Goal: Communication & Community: Answer question/provide support

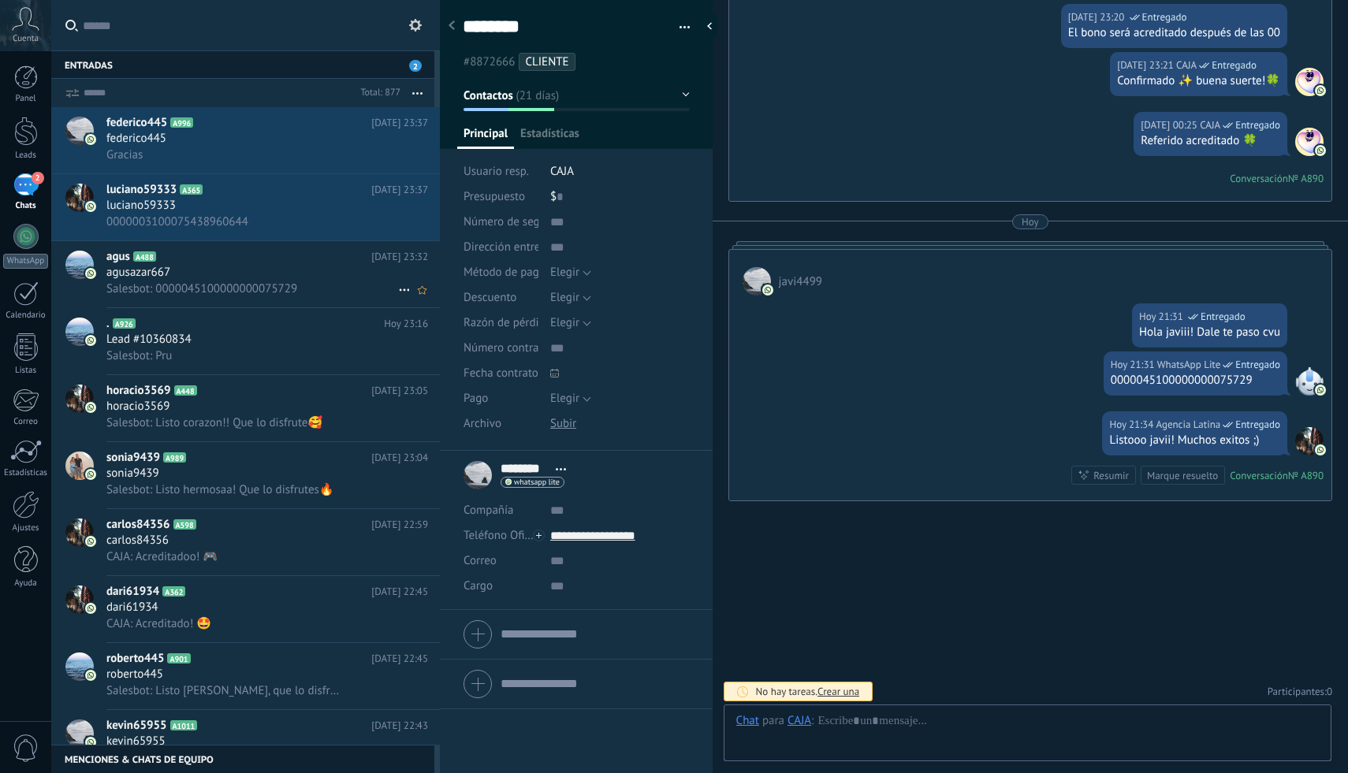
click at [158, 269] on span "agusazar667" at bounding box center [138, 273] width 64 height 16
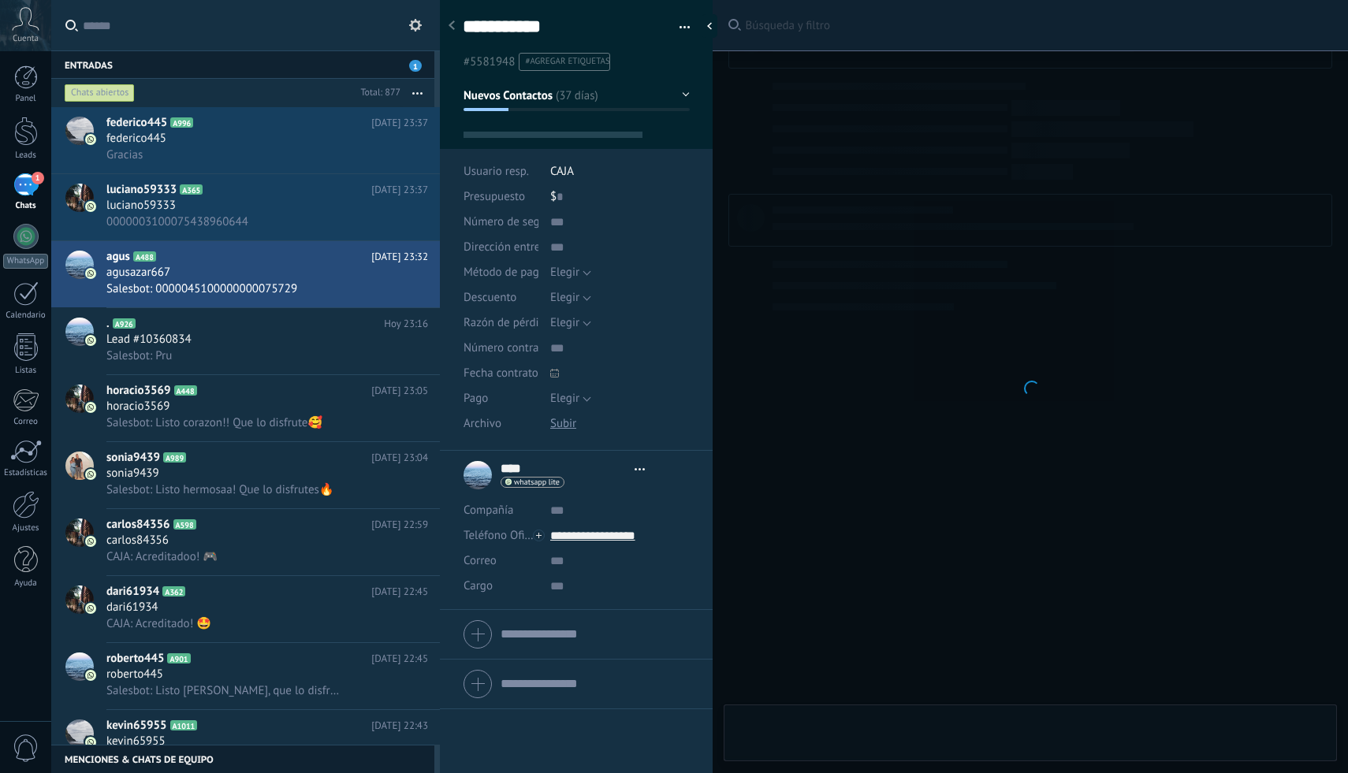
type textarea "**********"
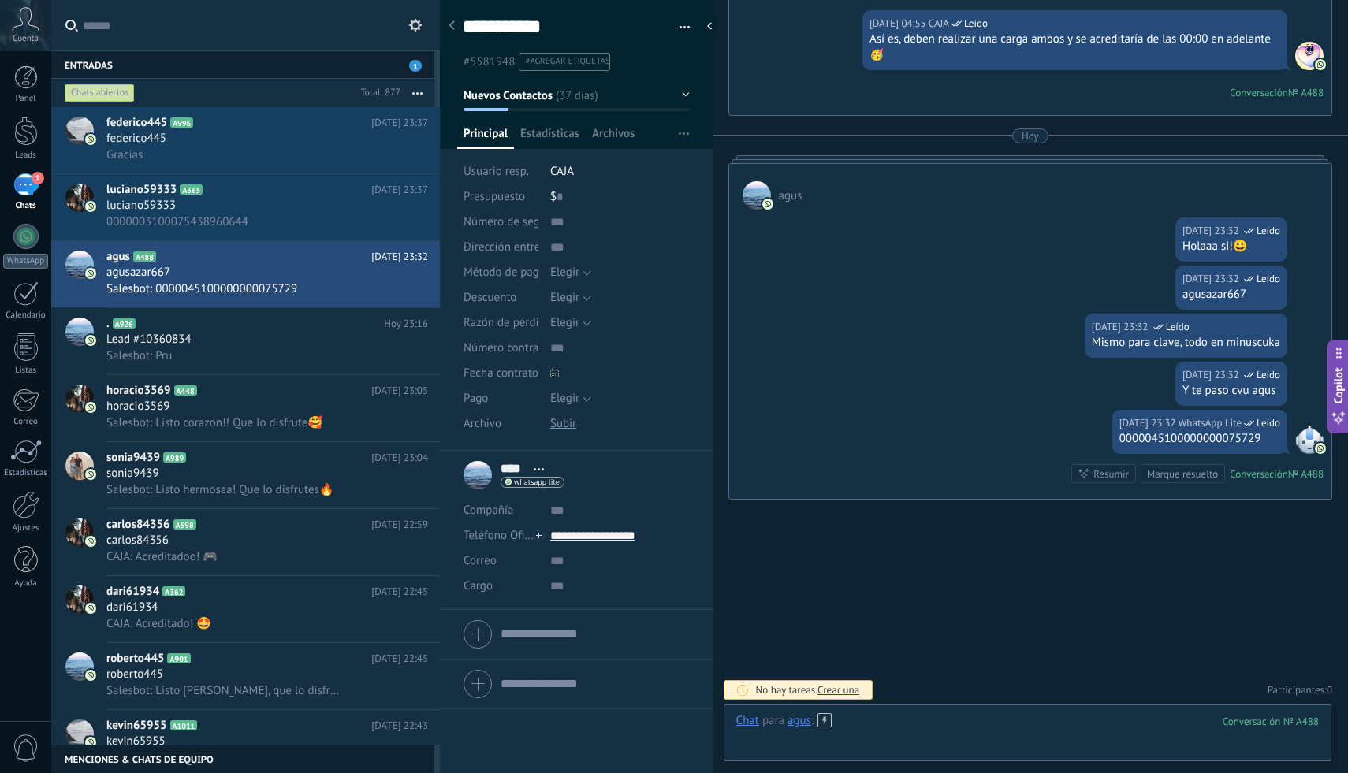
click at [852, 729] on div at bounding box center [1027, 736] width 583 height 47
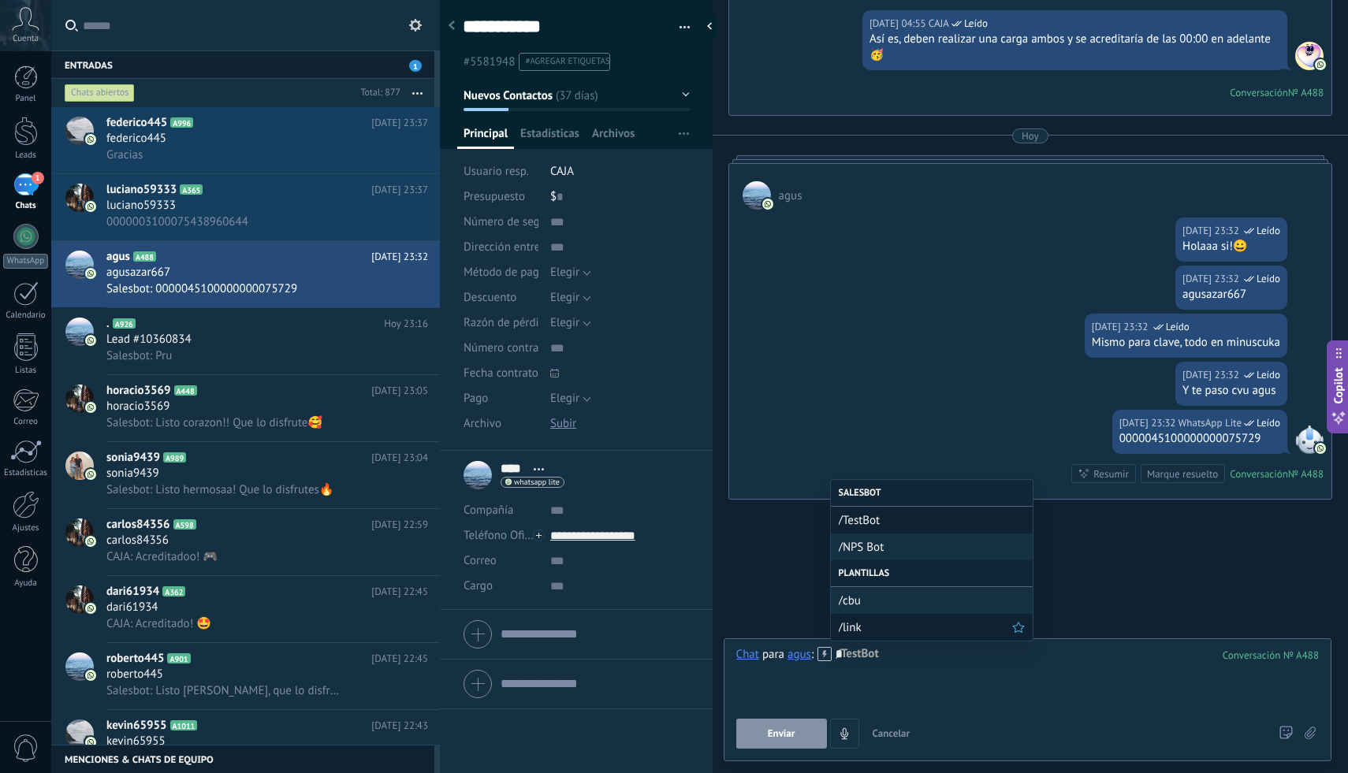
click at [892, 627] on span "/link" at bounding box center [925, 627] width 173 height 15
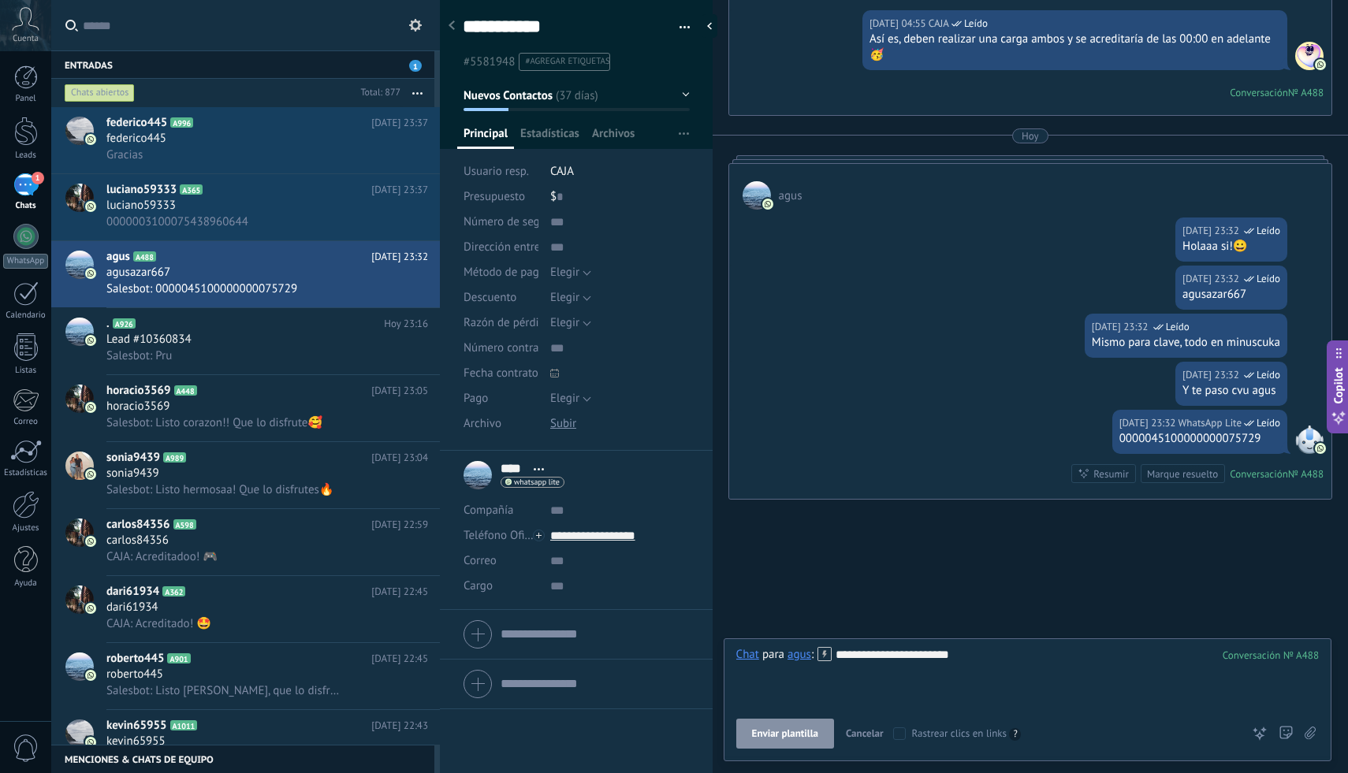
click at [929, 661] on div "**********" at bounding box center [1027, 677] width 583 height 60
click at [780, 746] on button "Enviar" at bounding box center [781, 734] width 91 height 30
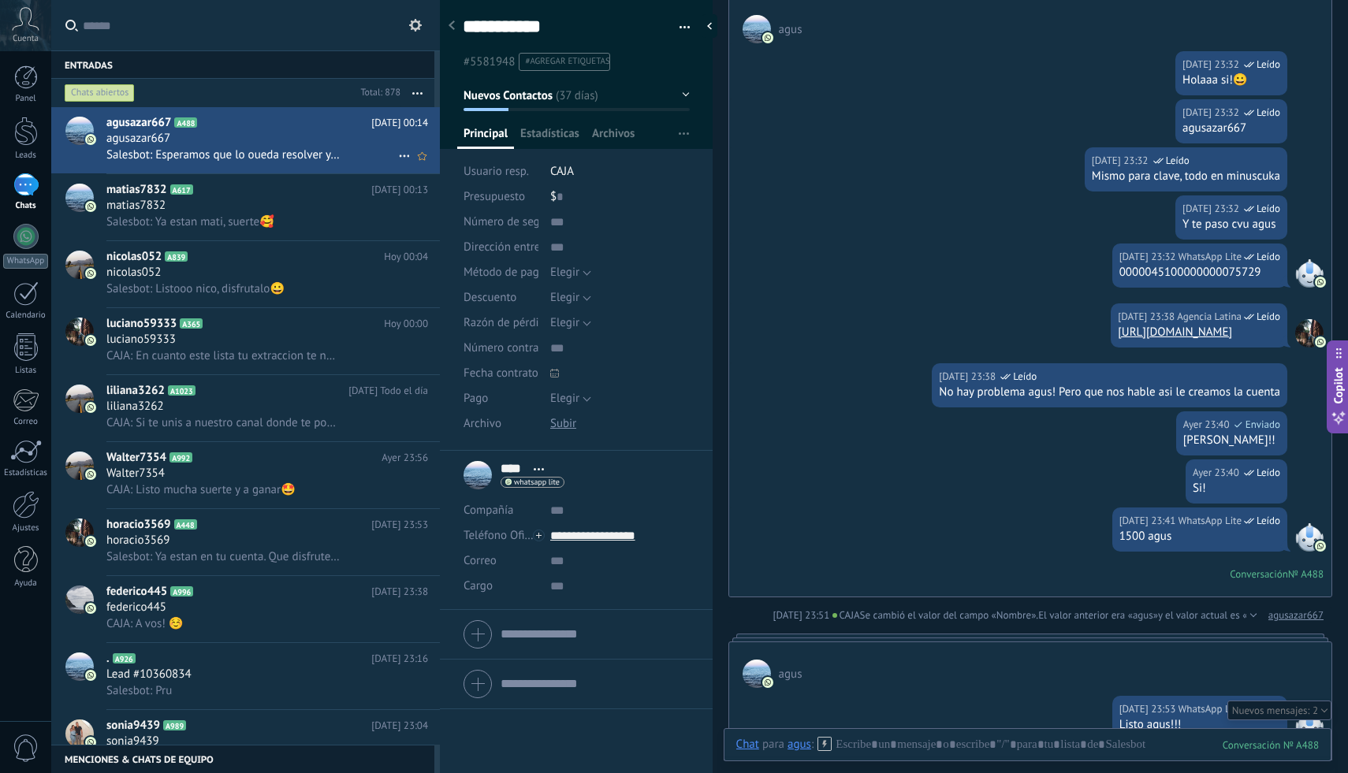
scroll to position [3020, 0]
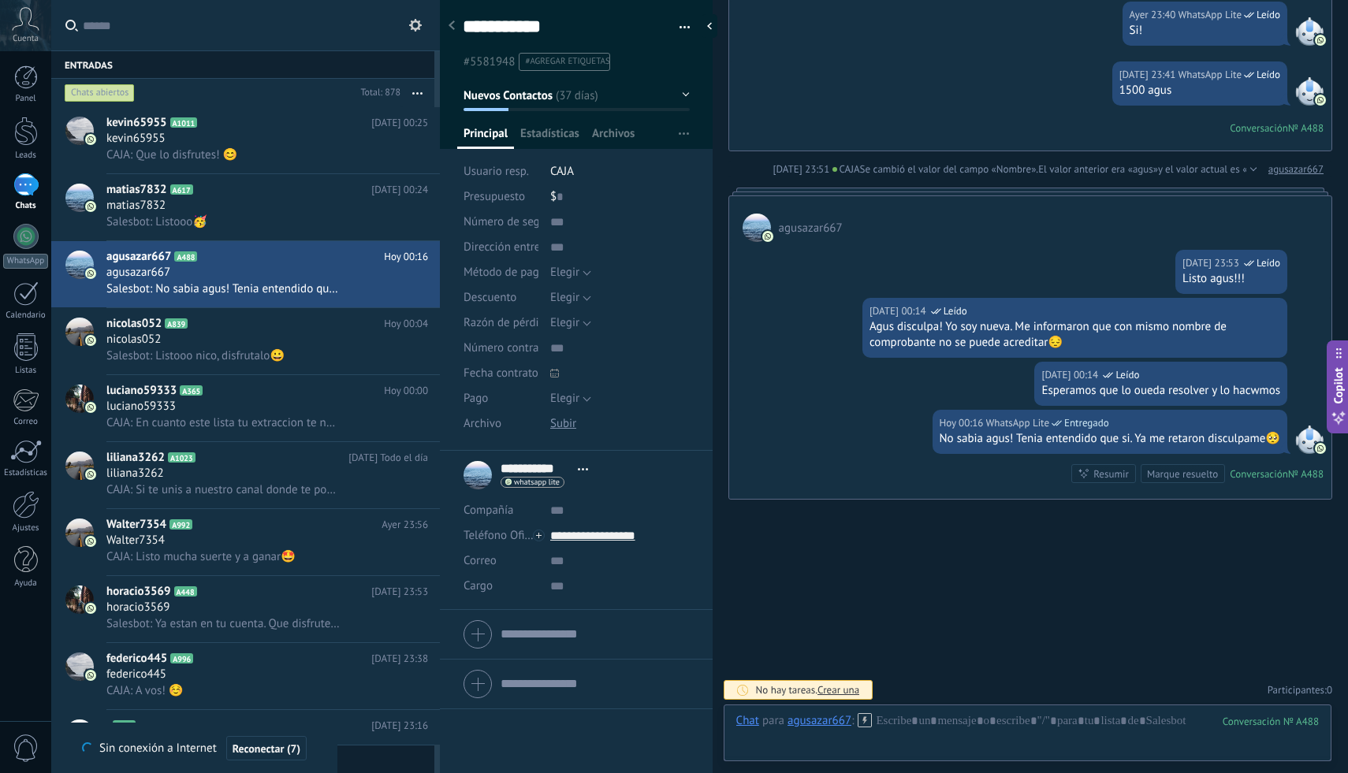
click at [40, 187] on link "1 Chats" at bounding box center [25, 192] width 51 height 38
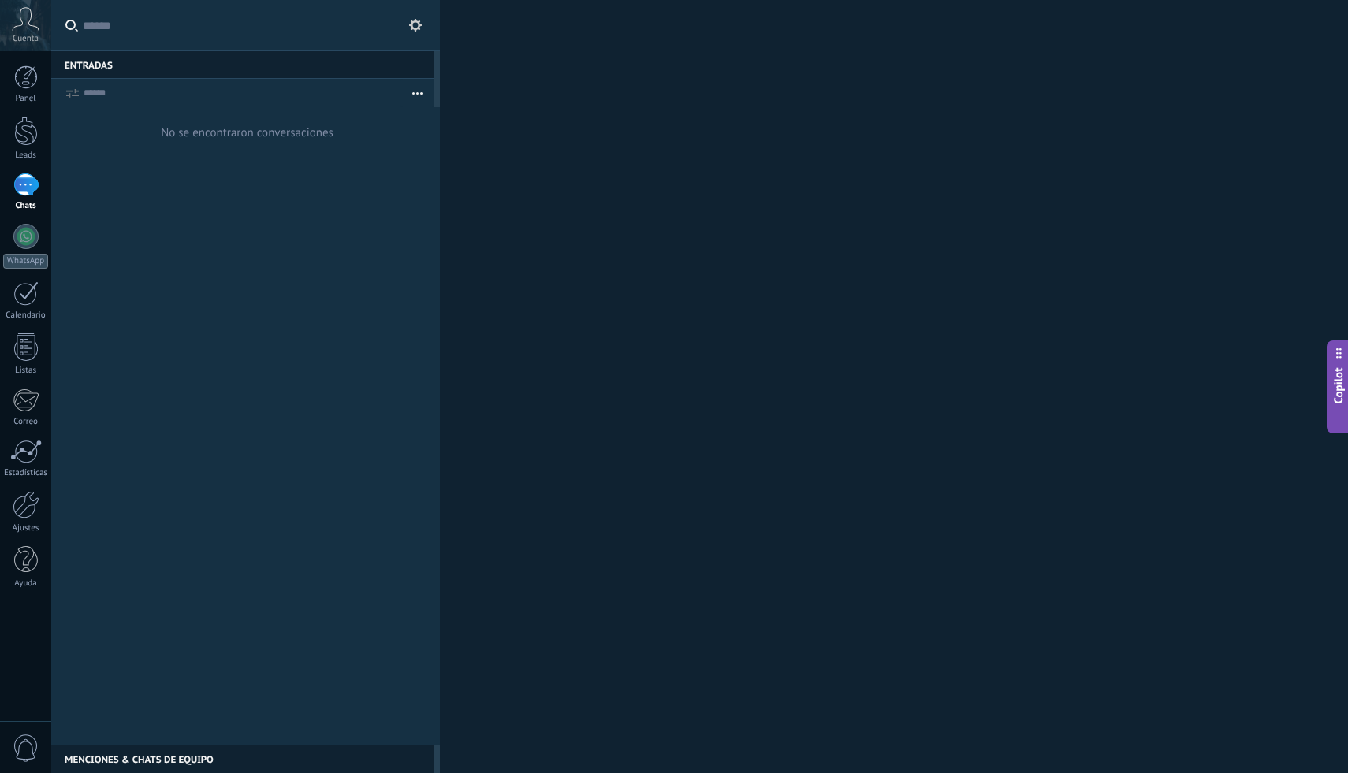
click at [34, 186] on div "1" at bounding box center [25, 184] width 25 height 23
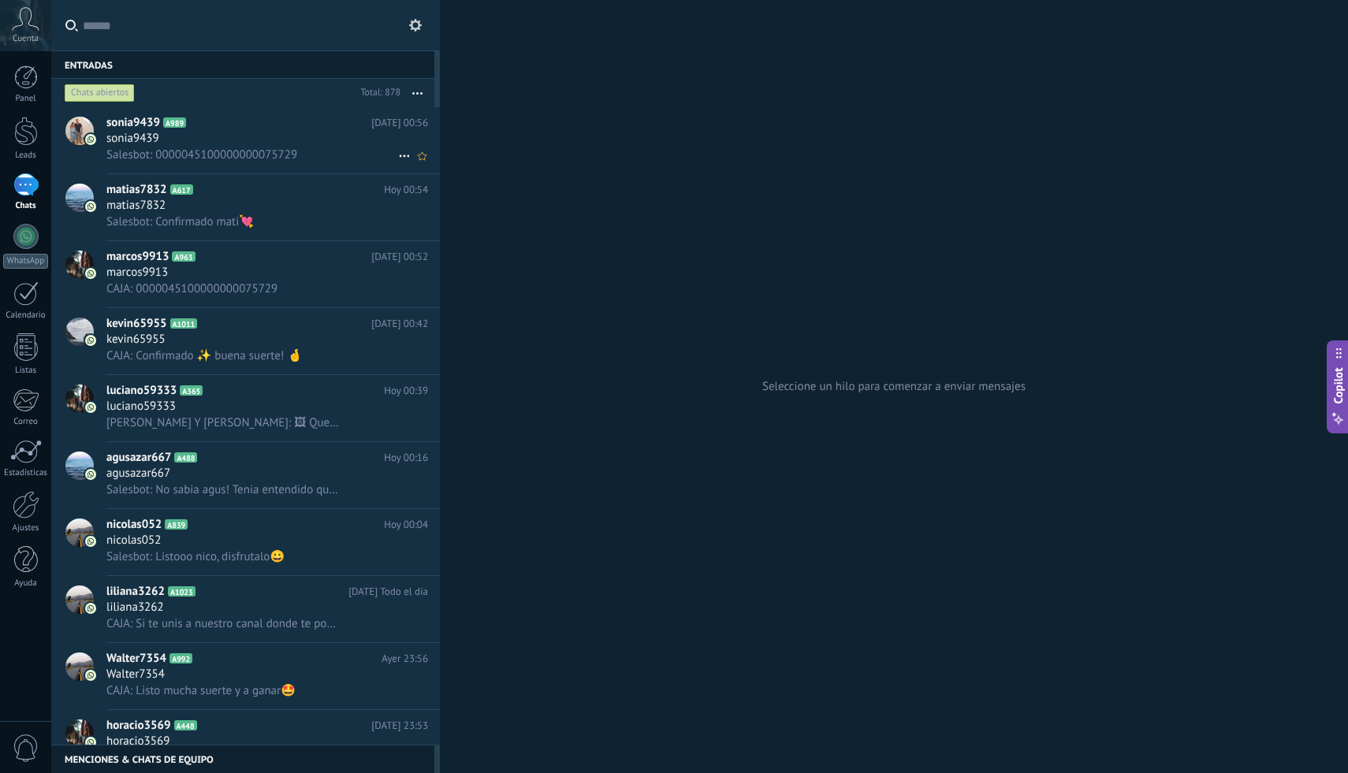
click at [288, 134] on div "sonia9439" at bounding box center [267, 139] width 322 height 16
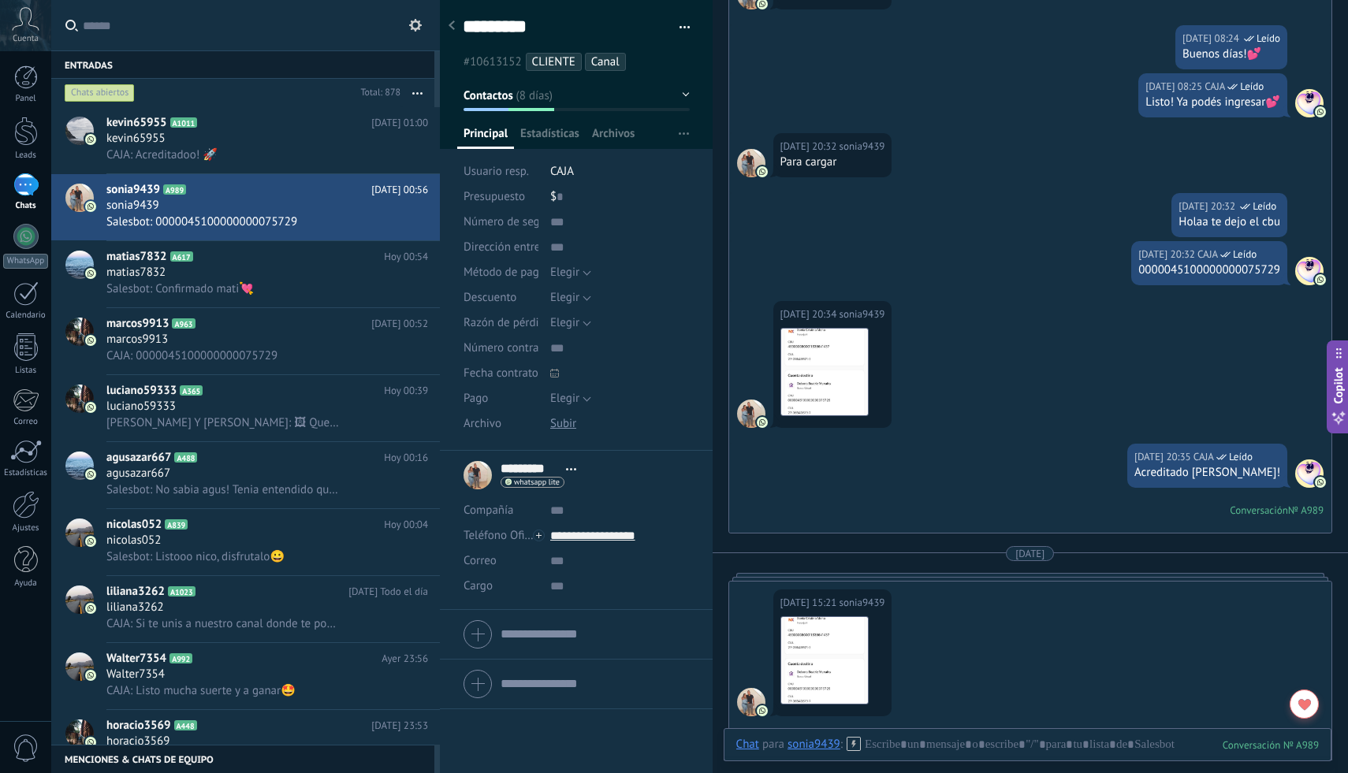
scroll to position [5519, 0]
